Goal: Obtain resource: Download file/media

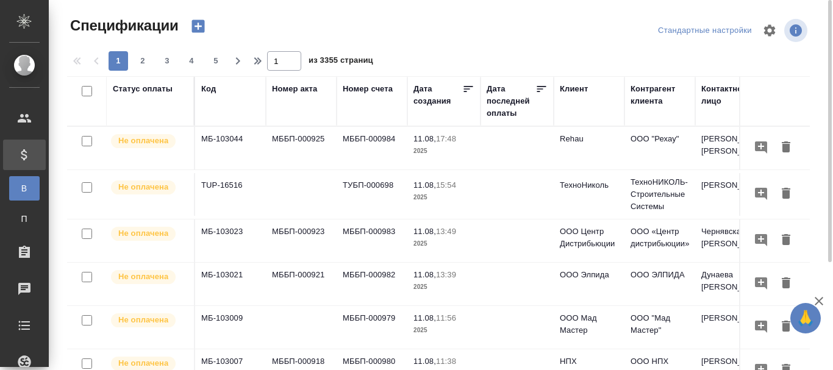
click at [205, 88] on div "Код" at bounding box center [208, 89] width 15 height 12
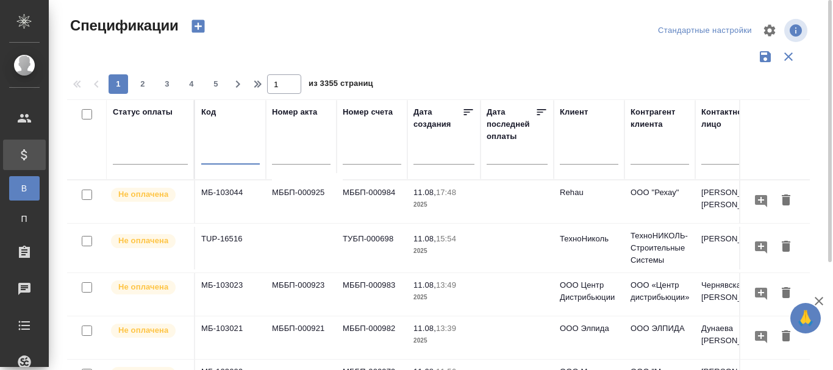
click at [226, 153] on input "text" at bounding box center [230, 156] width 59 height 15
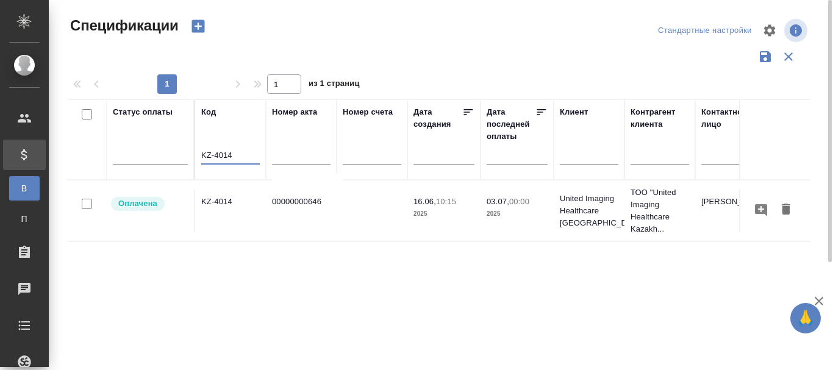
type input "KZ-4014"
click at [217, 199] on td "KZ-4014" at bounding box center [230, 211] width 71 height 43
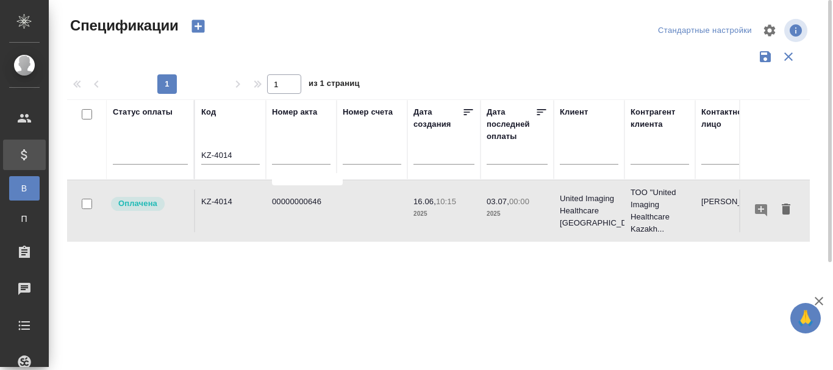
click at [217, 199] on td "KZ-4014" at bounding box center [230, 211] width 71 height 43
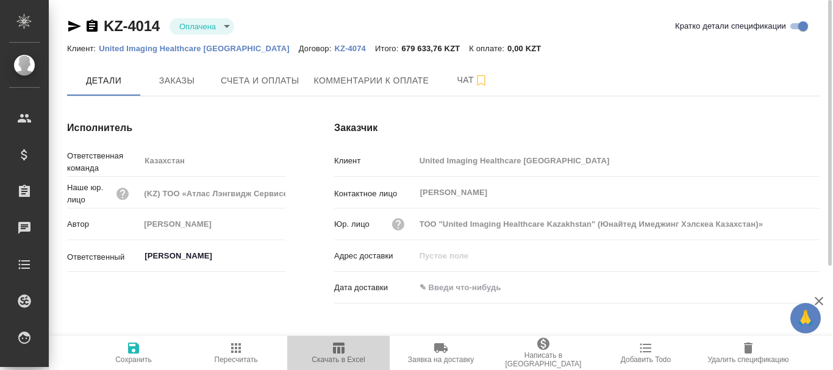
click at [346, 353] on span "Скачать в Excel" at bounding box center [339, 352] width 88 height 23
click at [147, 46] on p "United Imaging Healthcare [GEOGRAPHIC_DATA]" at bounding box center [198, 48] width 199 height 9
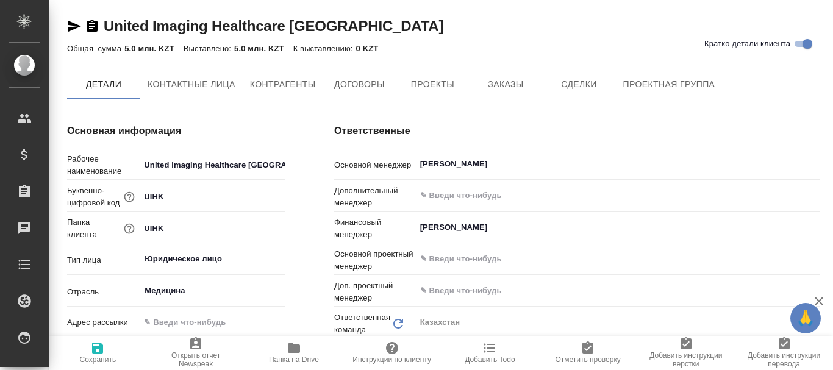
type textarea "x"
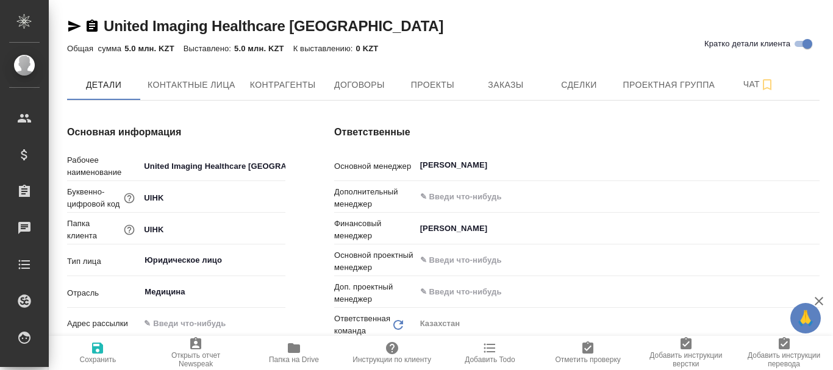
type textarea "x"
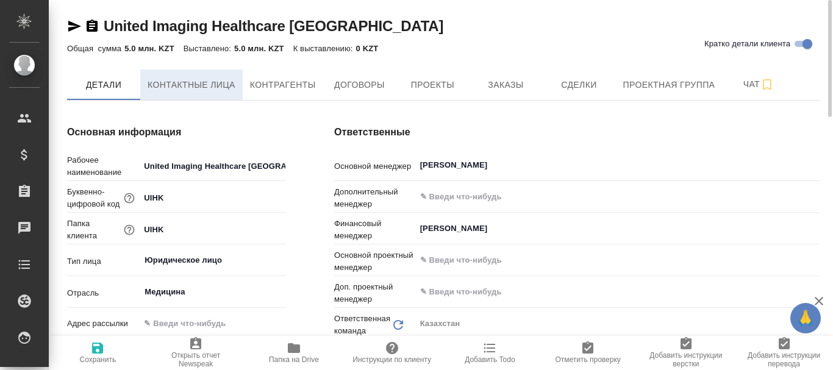
click at [207, 82] on span "Контактные лица" at bounding box center [192, 84] width 88 height 15
select select "RU"
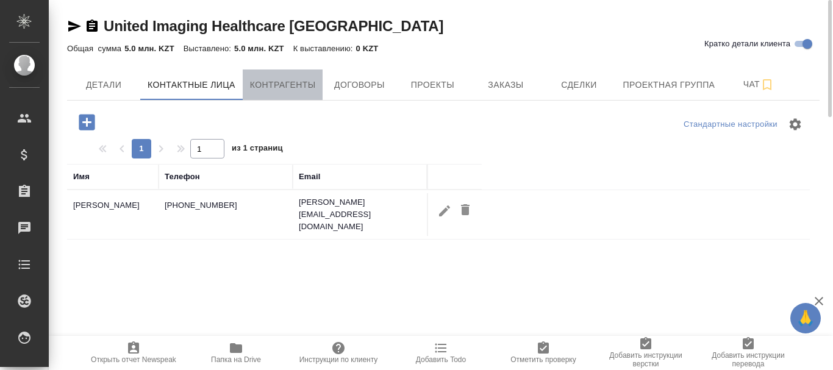
click at [285, 84] on span "Контрагенты" at bounding box center [283, 84] width 66 height 15
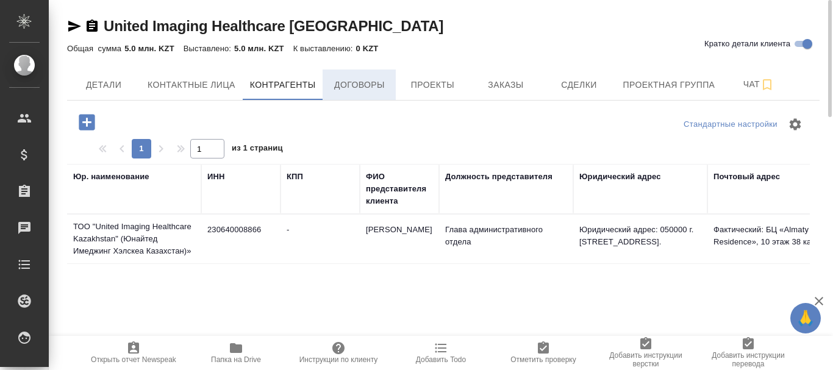
click at [379, 82] on span "Договоры" at bounding box center [359, 84] width 59 height 15
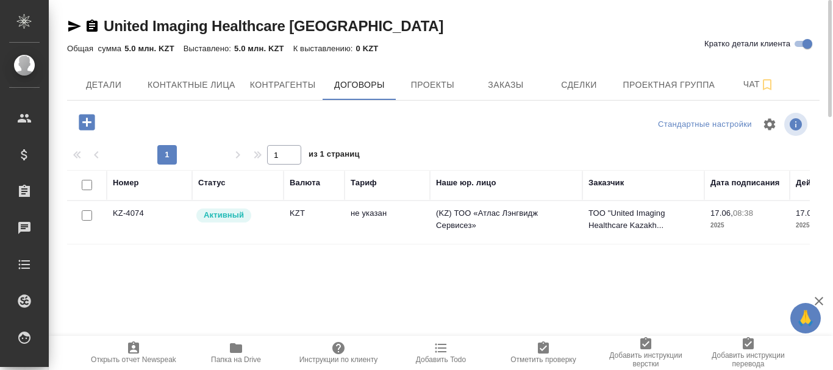
click at [124, 209] on td "KZ-4074" at bounding box center [149, 222] width 85 height 43
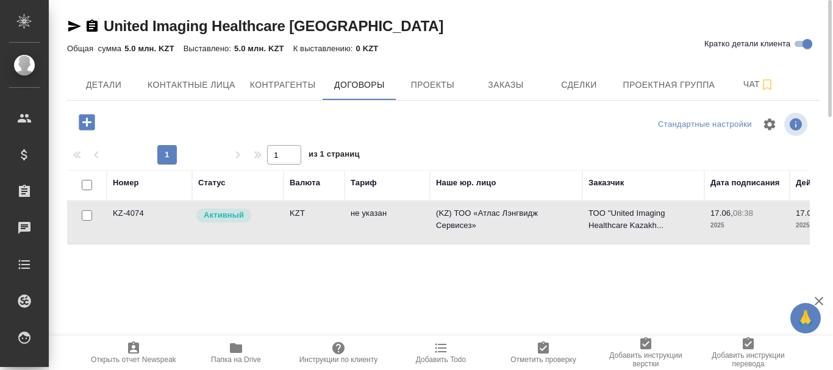
click at [131, 213] on td "KZ-4074" at bounding box center [149, 222] width 85 height 43
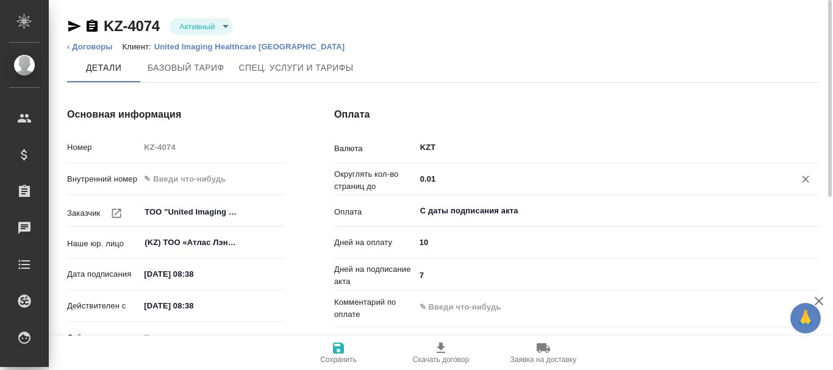
type input "Стандартный шаблон - 30-70-100 - ВЫБЕРИ МЕНЯ!"
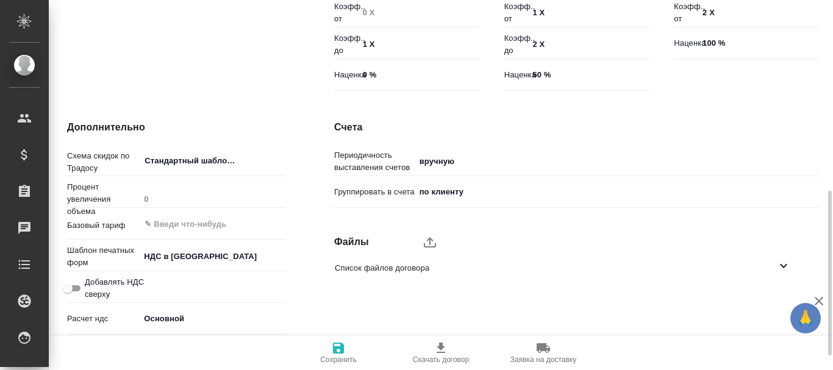
scroll to position [459, 0]
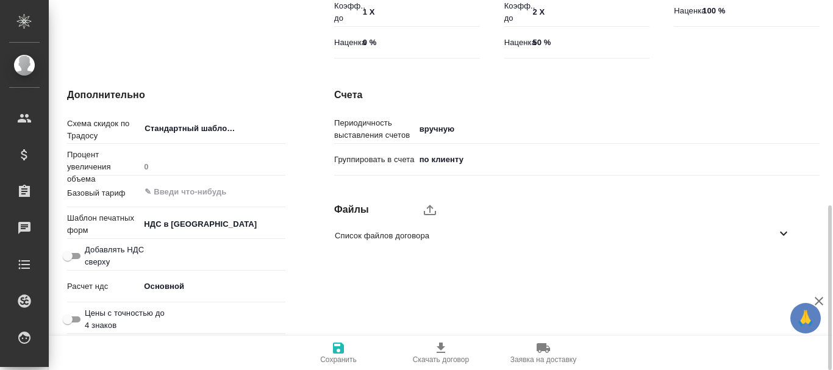
click at [373, 237] on span "Список файлов договора" at bounding box center [556, 236] width 442 height 12
click at [770, 268] on icon "button" at bounding box center [768, 268] width 15 height 15
